Goal: Information Seeking & Learning: Check status

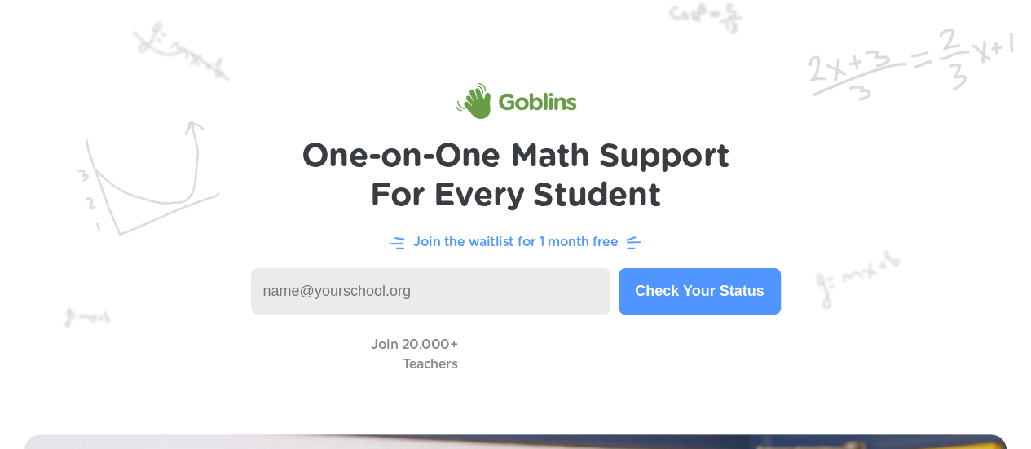
drag, startPoint x: 714, startPoint y: 294, endPoint x: 446, endPoint y: 284, distance: 268.3
click at [446, 284] on input at bounding box center [431, 291] width 360 height 46
type input "r"
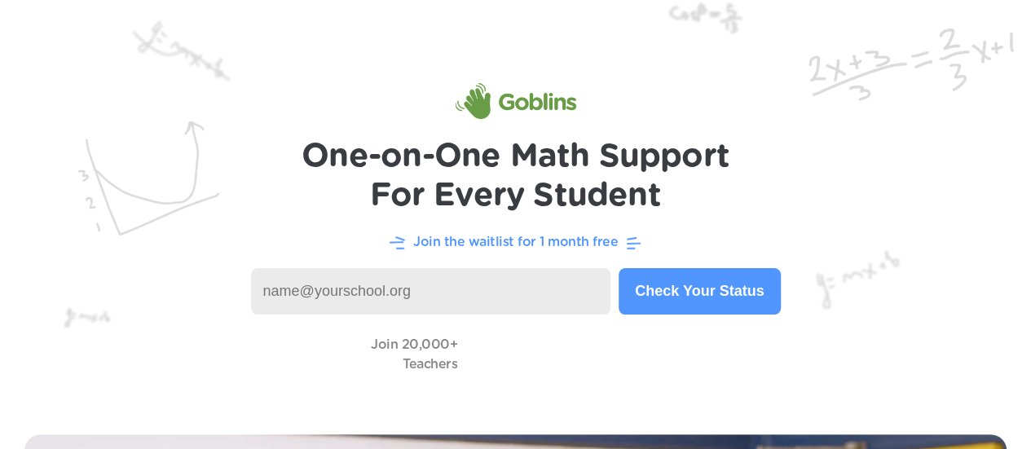
click at [753, 297] on button "Check Your Status" at bounding box center [698, 291] width 161 height 46
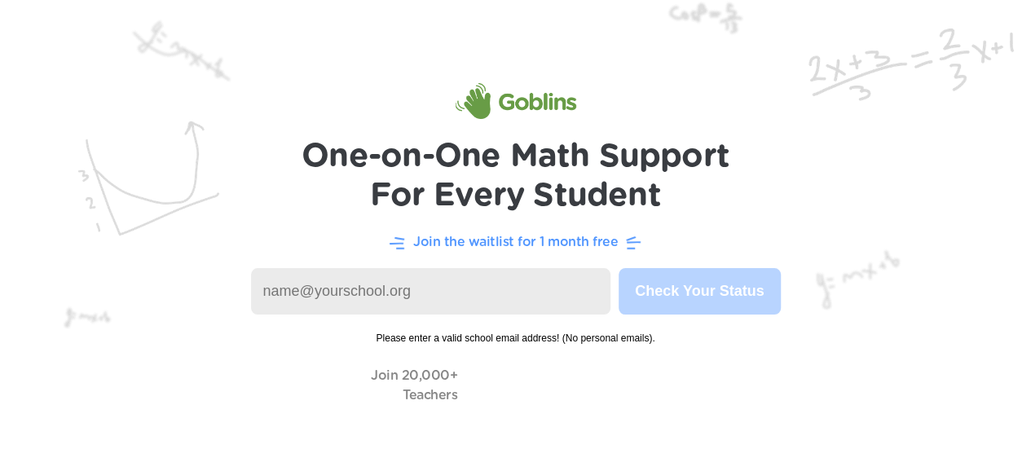
click at [466, 293] on input at bounding box center [431, 291] width 360 height 46
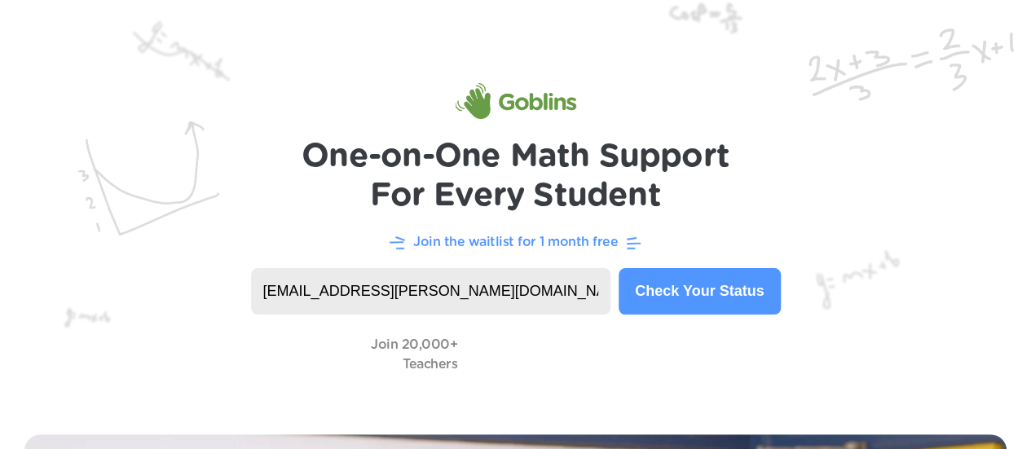
type input "[EMAIL_ADDRESS][PERSON_NAME][DOMAIN_NAME]"
